Goal: Task Accomplishment & Management: Manage account settings

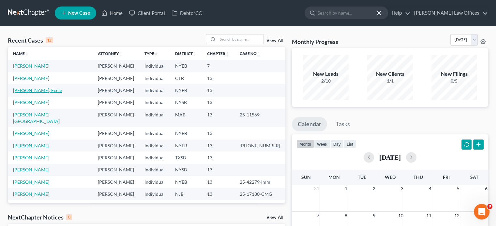
click at [32, 90] on link "[PERSON_NAME], Eccie" at bounding box center [37, 91] width 49 height 6
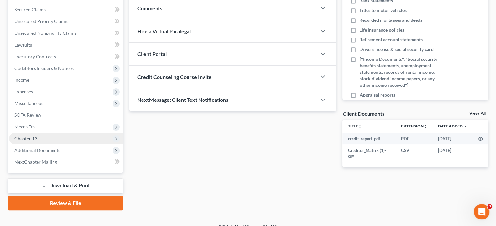
scroll to position [143, 0]
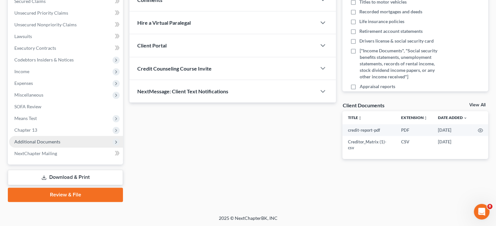
click at [43, 142] on span "Additional Documents" at bounding box center [37, 142] width 46 height 6
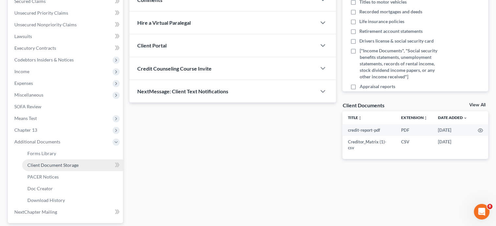
click at [44, 165] on span "Client Document Storage" at bounding box center [52, 166] width 51 height 6
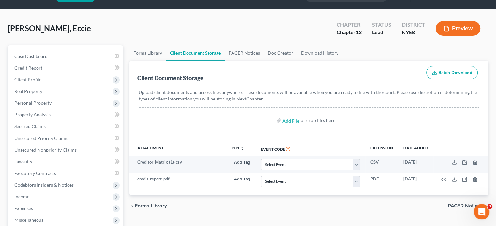
scroll to position [33, 0]
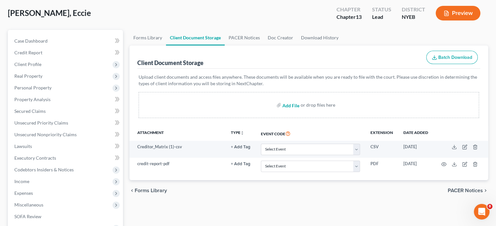
click at [292, 106] on input "file" at bounding box center [290, 105] width 16 height 12
type input "C:\fakepath\15725-[PERSON_NAME]-CC-040092200.pdf"
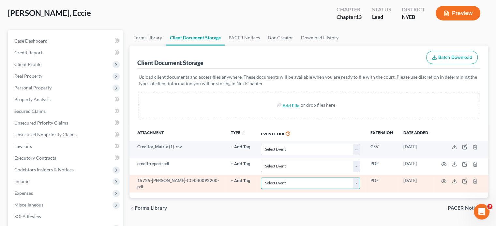
click at [356, 182] on select "Select Event Certificate of Credit Counseling Employee Income Records / Copies …" at bounding box center [310, 183] width 99 height 11
select select "0"
click at [261, 178] on select "Select Event Certificate of Credit Counseling Employee Income Records / Copies …" at bounding box center [310, 183] width 99 height 11
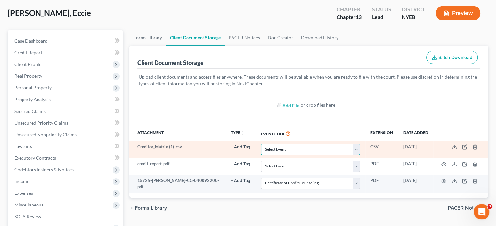
click at [357, 150] on select "Select Event Certificate of Credit Counseling Employee Income Records / Copies …" at bounding box center [310, 149] width 99 height 11
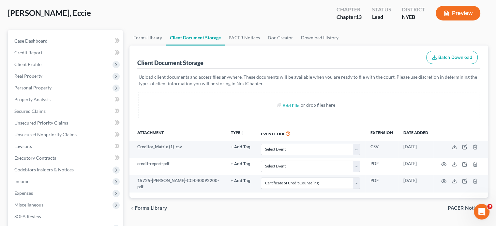
click at [349, 119] on div "Upload client documents and access files anywhere. These documents will be avai…" at bounding box center [308, 97] width 343 height 57
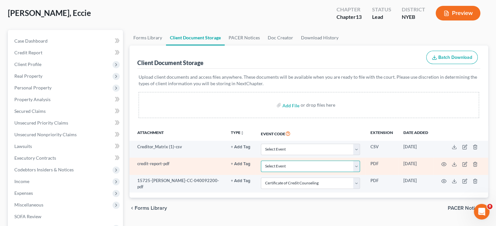
click at [357, 167] on select "Select Event Certificate of Credit Counseling Employee Income Records / Copies …" at bounding box center [310, 166] width 99 height 11
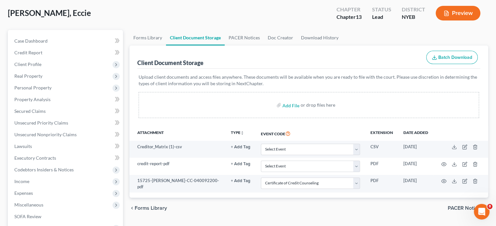
click at [345, 126] on th "Event Code" at bounding box center [309, 133] width 109 height 15
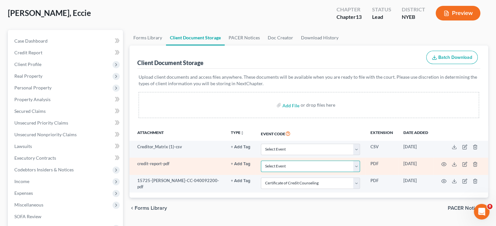
click at [286, 167] on select "Select Event Certificate of Credit Counseling Employee Income Records / Copies …" at bounding box center [310, 166] width 99 height 11
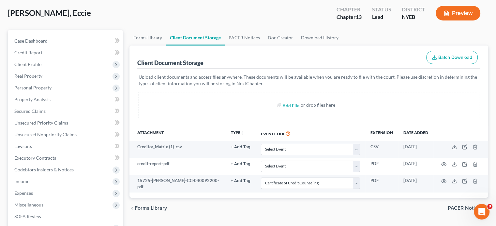
click at [342, 127] on th "Event Code" at bounding box center [309, 133] width 109 height 15
